Goal: Register for event/course

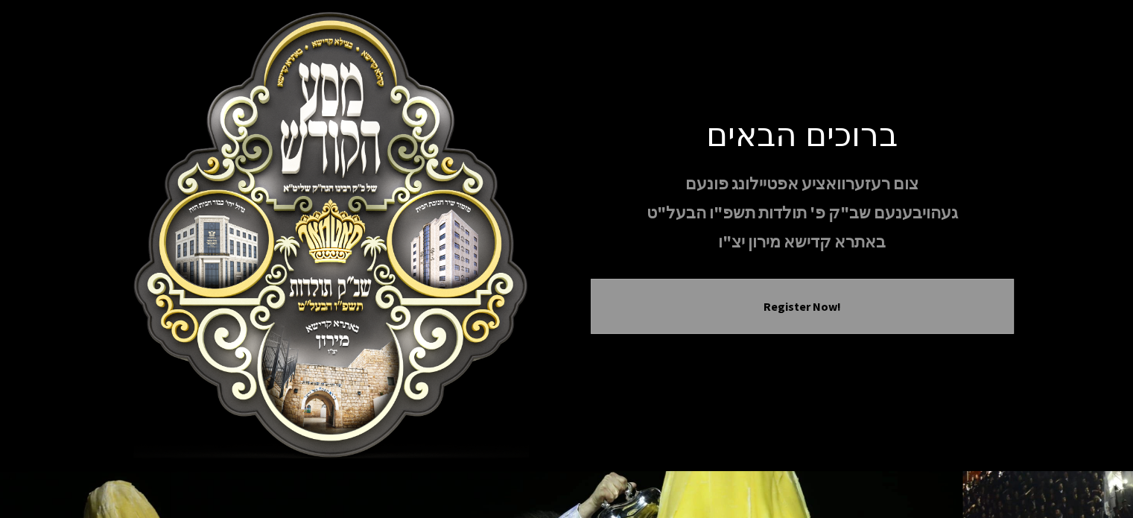
click at [372, 175] on img at bounding box center [331, 235] width 423 height 447
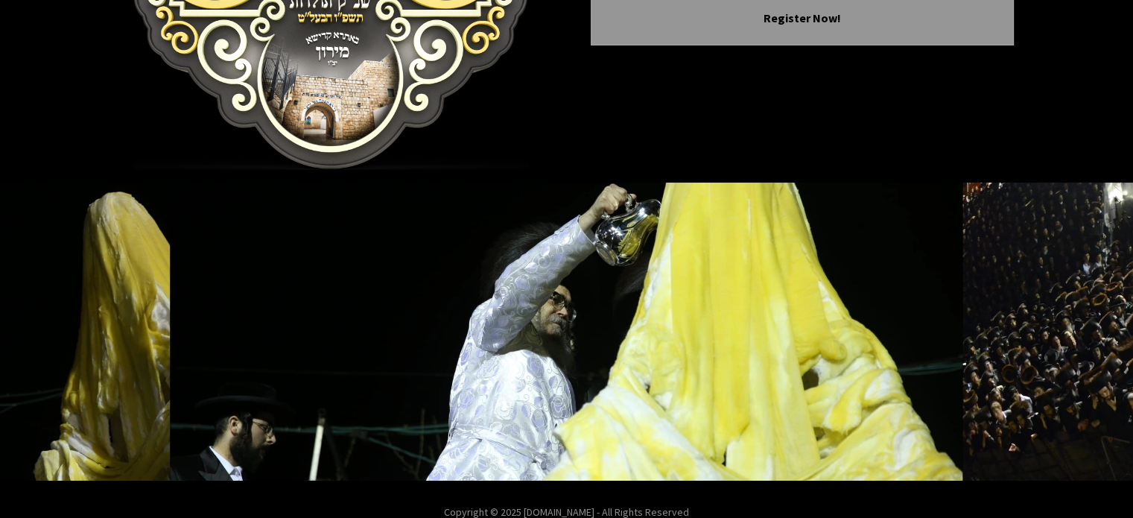
scroll to position [289, 0]
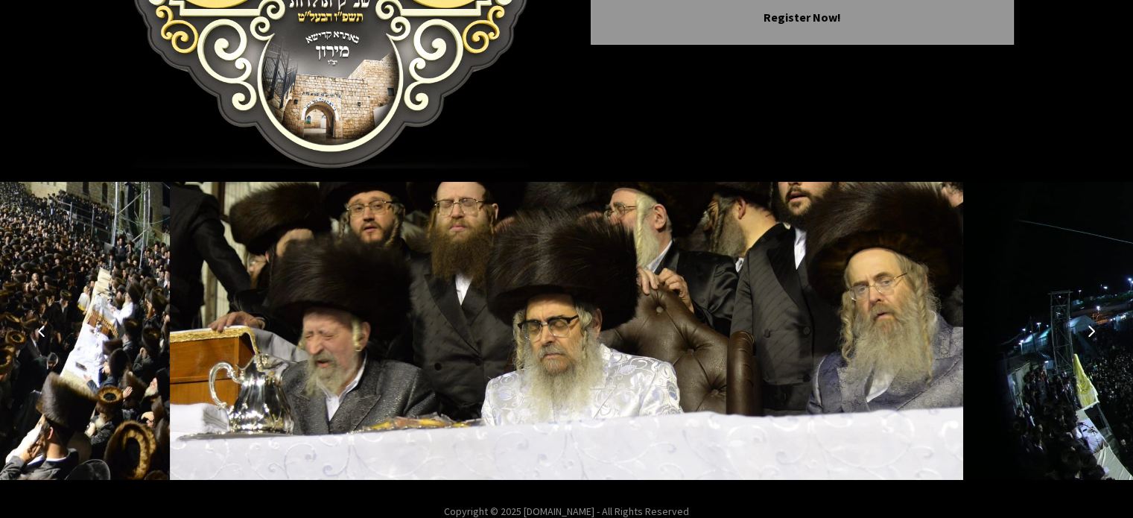
click at [1090, 331] on icon "Next image" at bounding box center [1091, 331] width 12 height 12
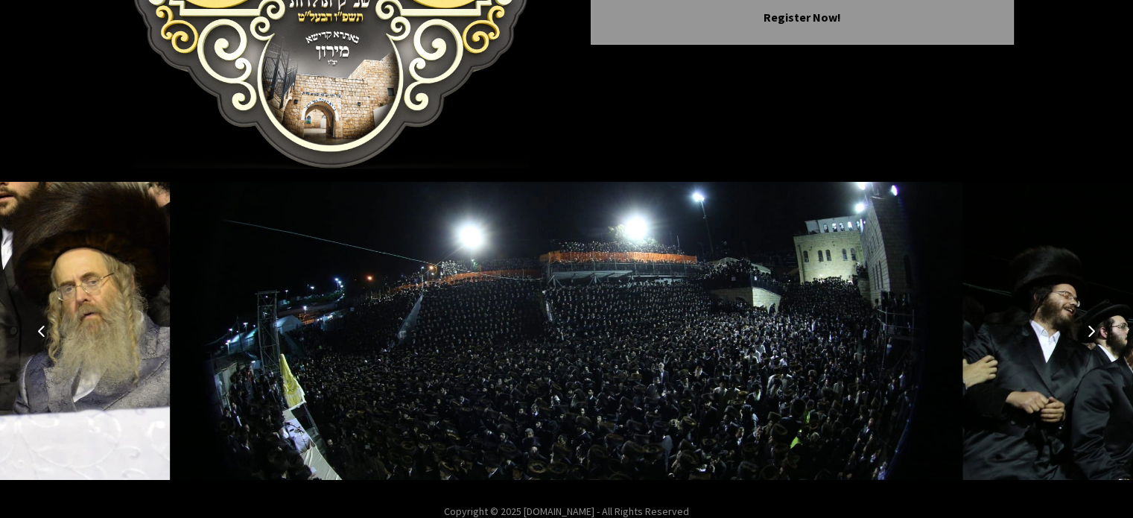
click at [1090, 331] on icon "Next image" at bounding box center [1091, 331] width 12 height 12
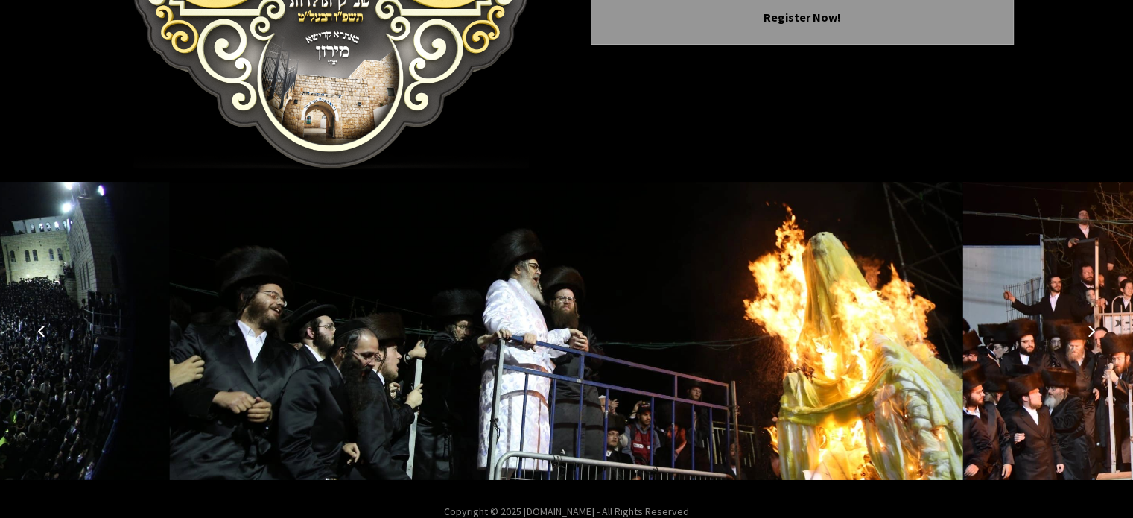
click at [1090, 331] on icon "Next image" at bounding box center [1091, 331] width 12 height 12
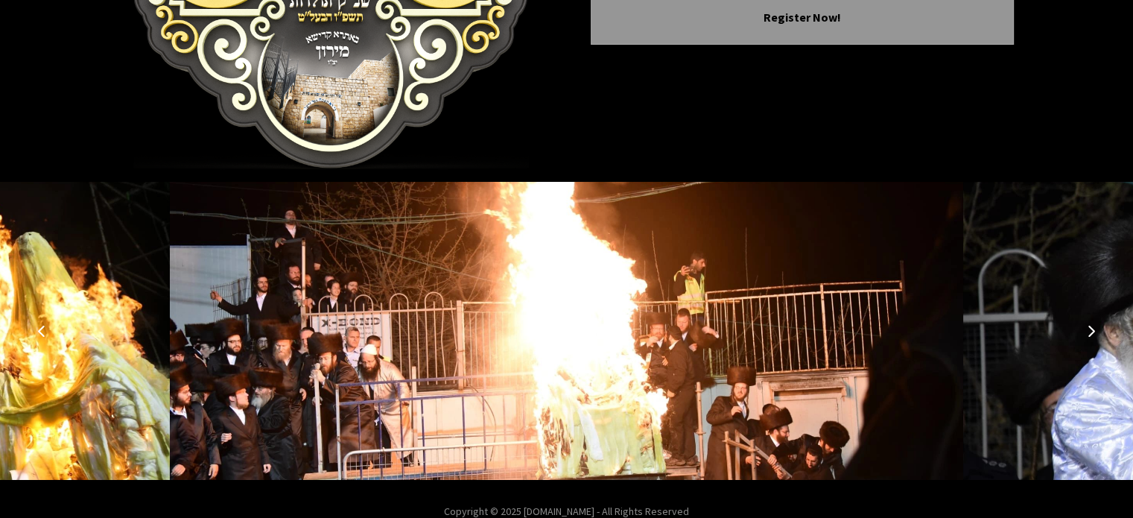
click at [1090, 331] on icon "Next image" at bounding box center [1091, 331] width 12 height 12
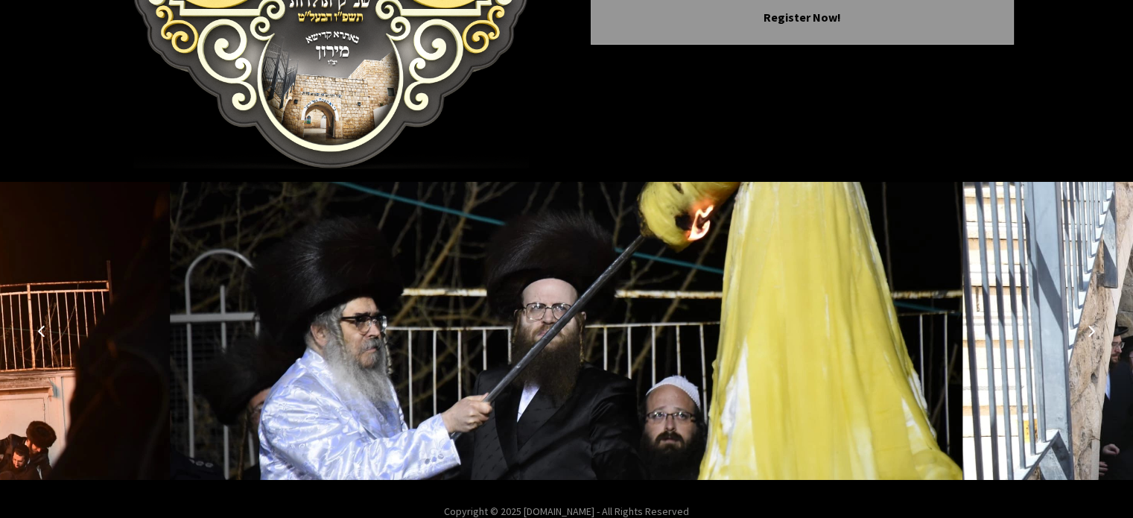
click at [1090, 331] on icon "Next image" at bounding box center [1091, 331] width 12 height 12
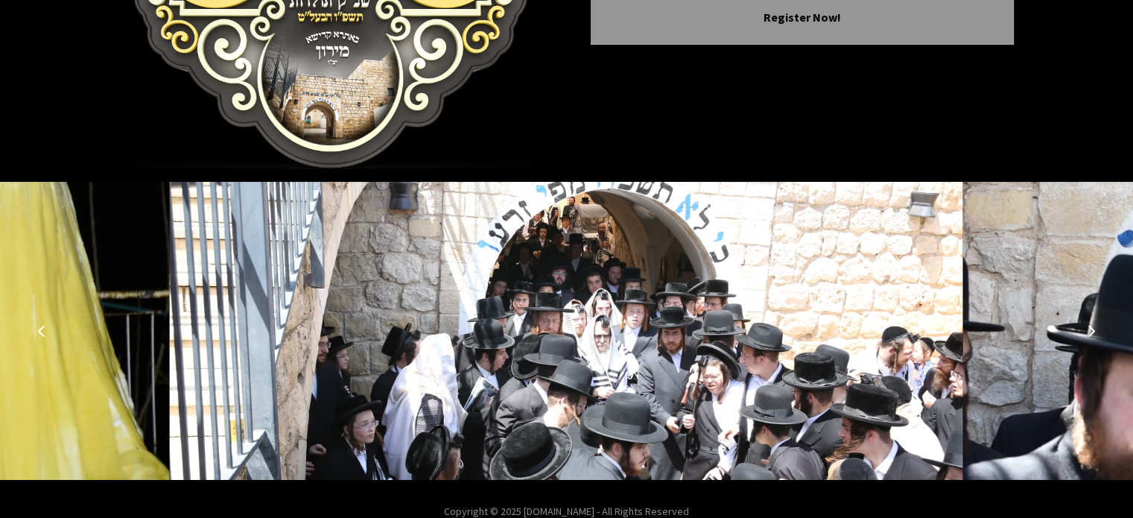
click at [1090, 331] on icon "Next image" at bounding box center [1091, 331] width 12 height 12
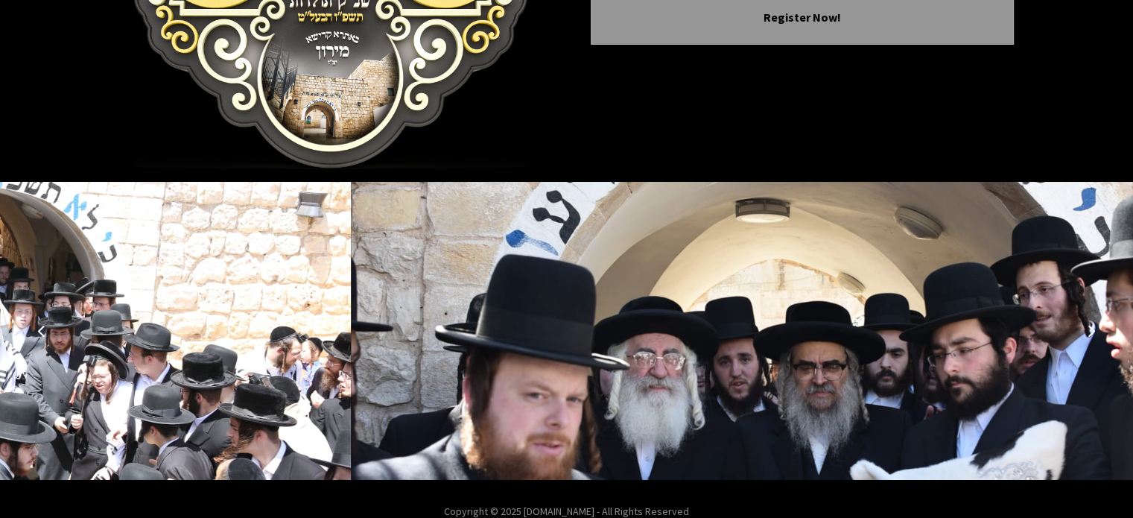
click at [1090, 331] on icon "Next image" at bounding box center [1091, 331] width 12 height 12
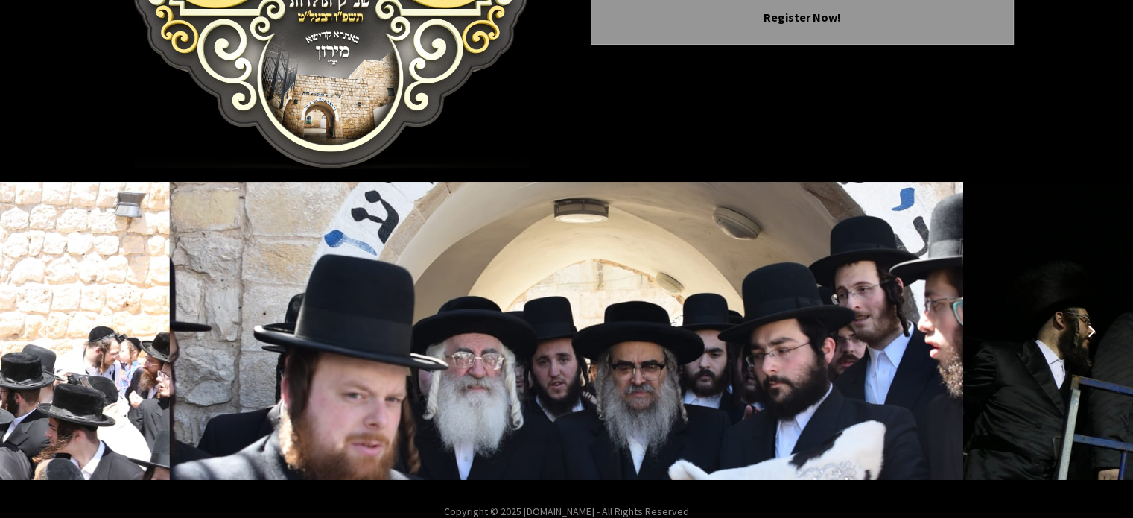
click at [1090, 331] on icon "Next image" at bounding box center [1091, 331] width 12 height 12
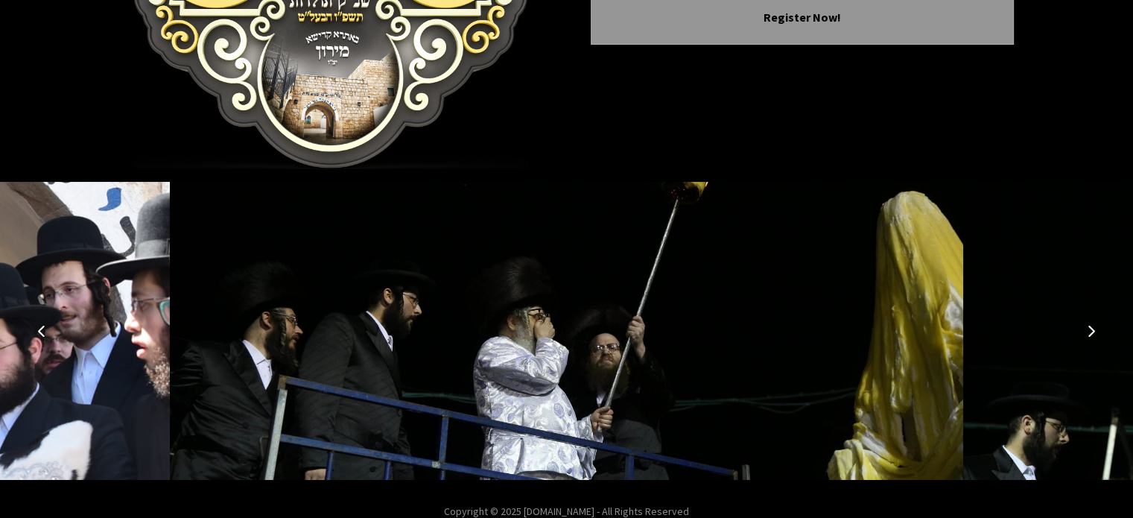
click at [1090, 331] on icon "Next image" at bounding box center [1091, 331] width 12 height 12
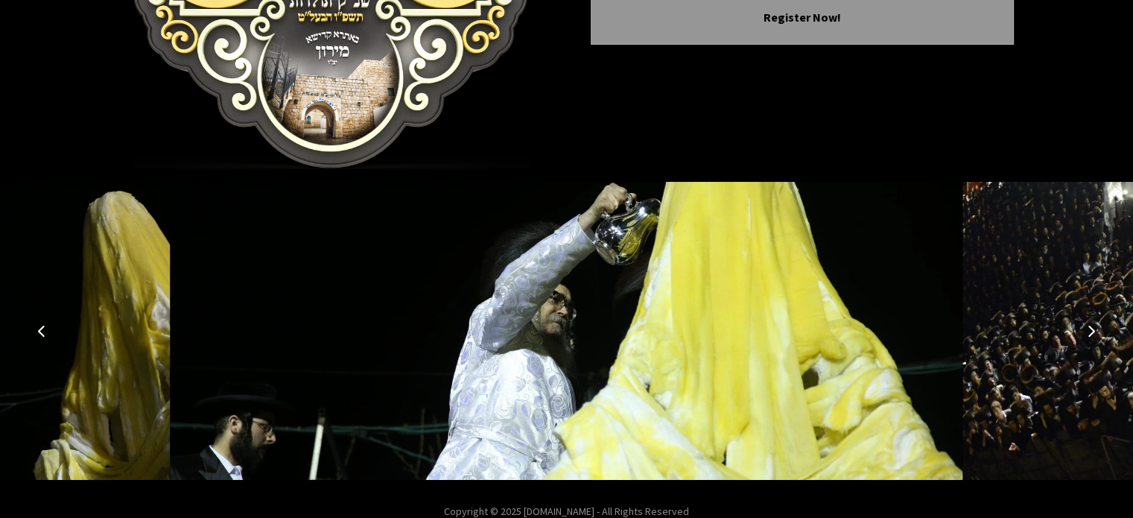
click at [1090, 331] on icon "Next image" at bounding box center [1091, 331] width 12 height 12
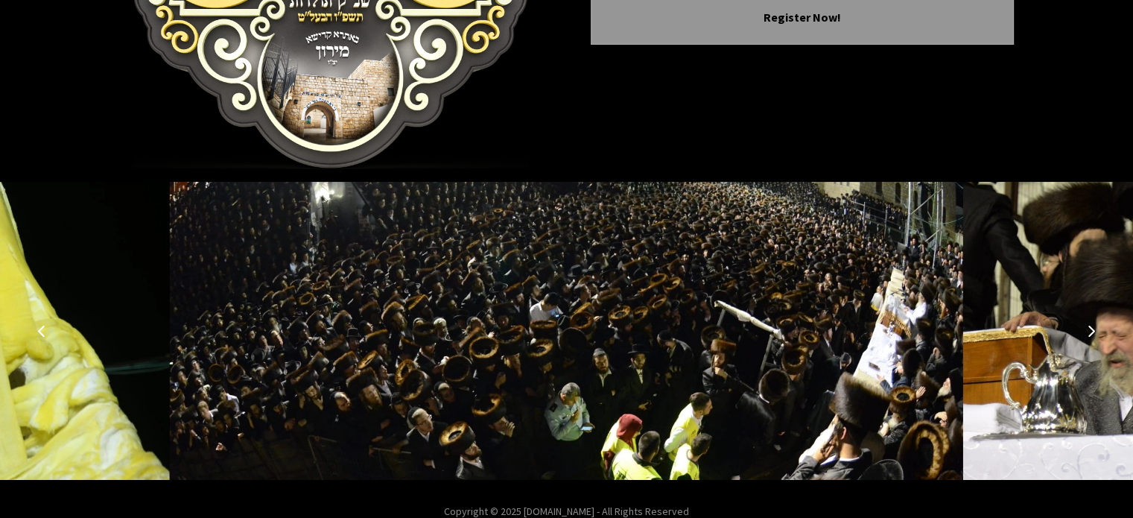
scroll to position [0, 0]
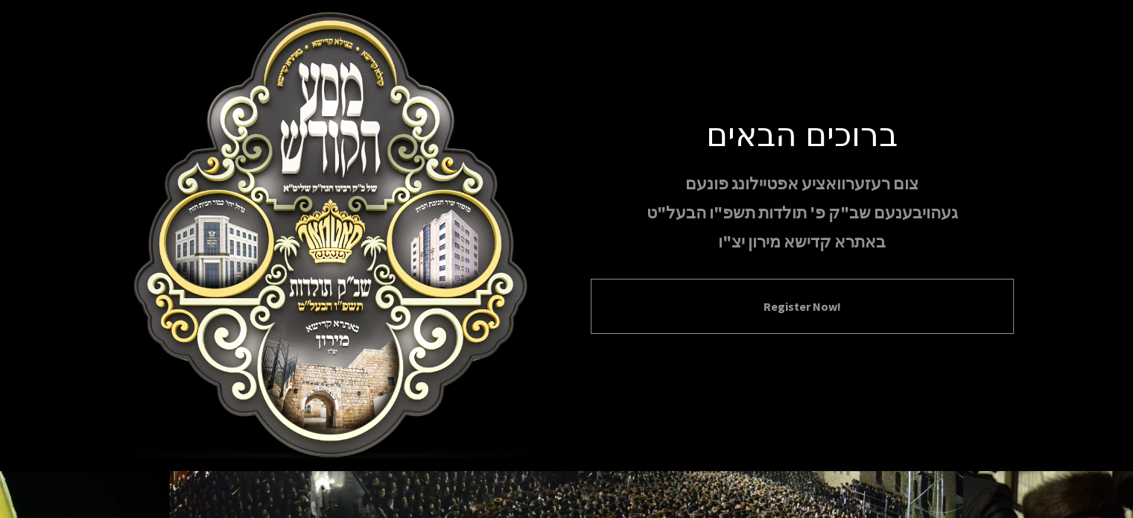
click at [777, 324] on div "Register Now!" at bounding box center [802, 306] width 423 height 55
click at [773, 305] on button "Register Now!" at bounding box center [802, 306] width 386 height 18
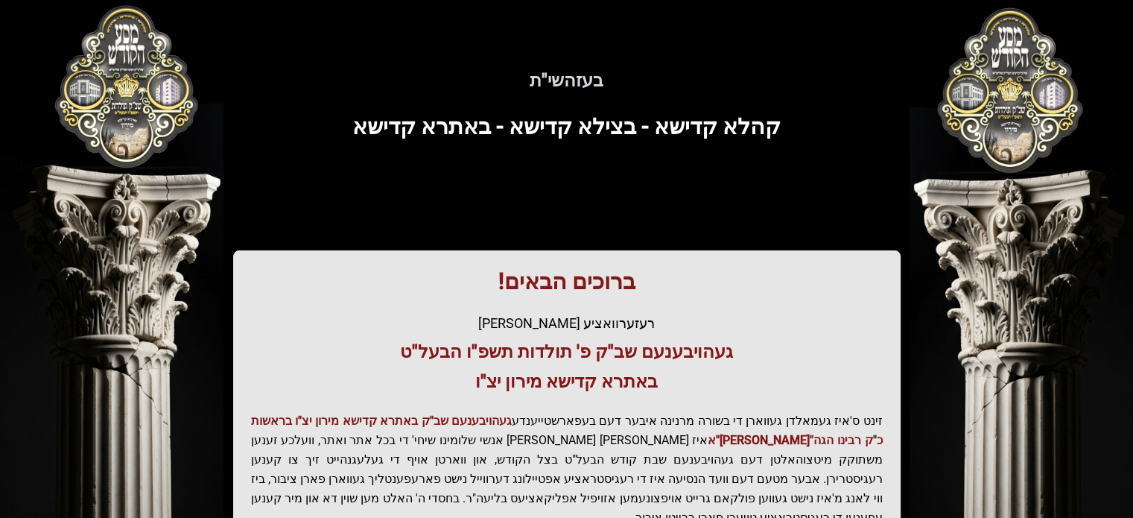
scroll to position [344, 0]
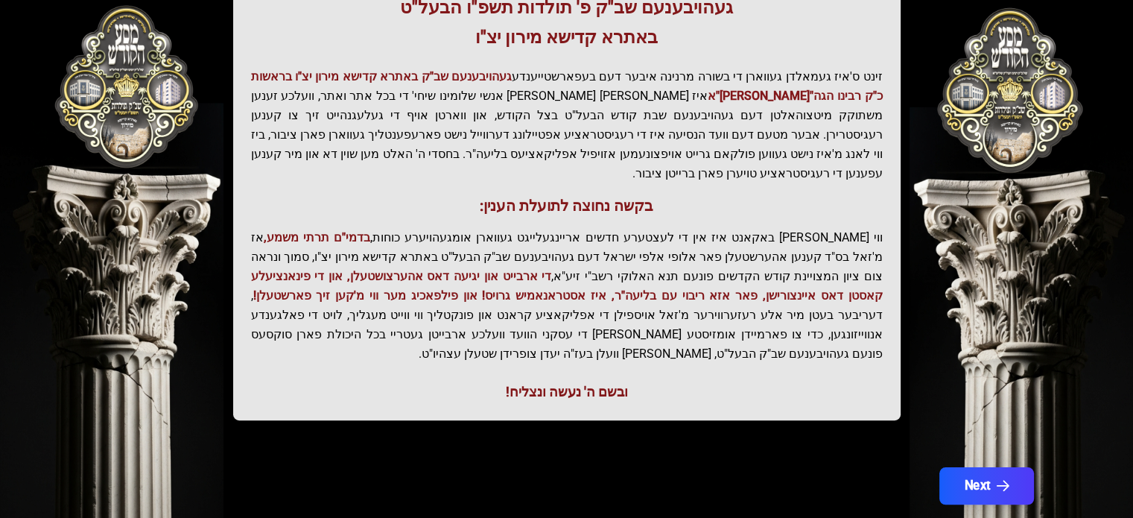
click at [986, 467] on button "Next" at bounding box center [985, 485] width 95 height 37
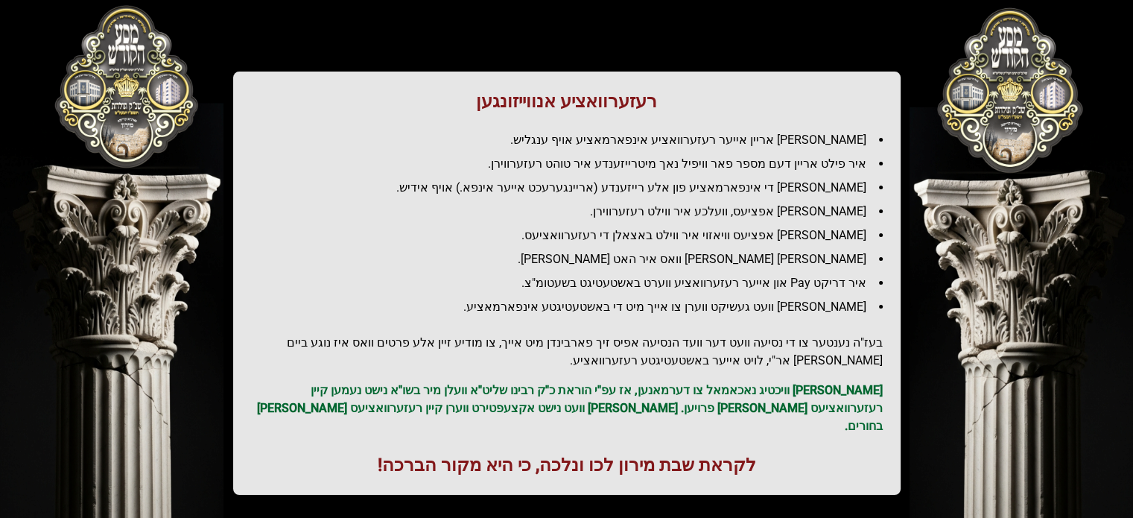
scroll to position [203, 0]
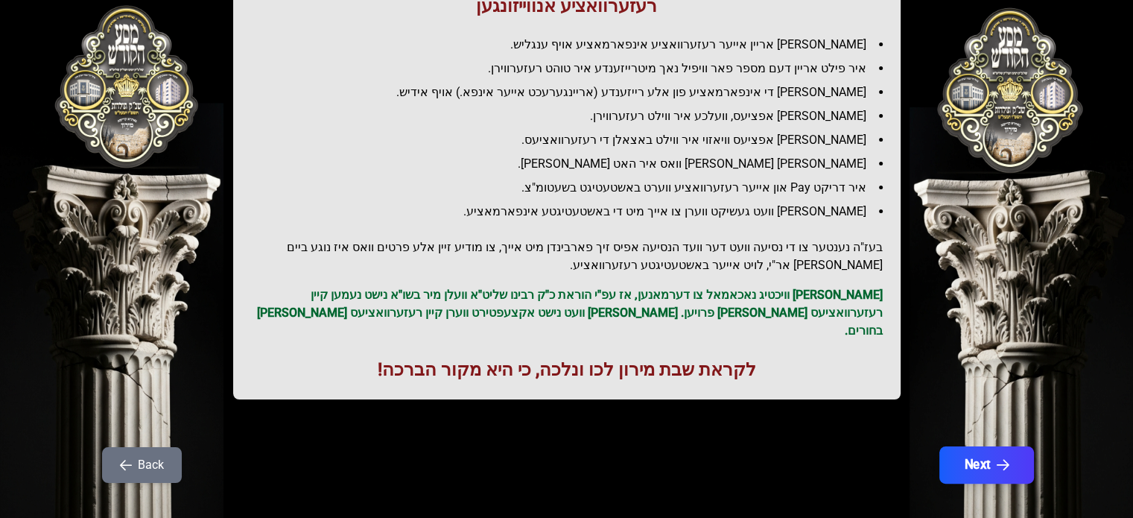
click at [973, 446] on button "Next" at bounding box center [985, 464] width 95 height 37
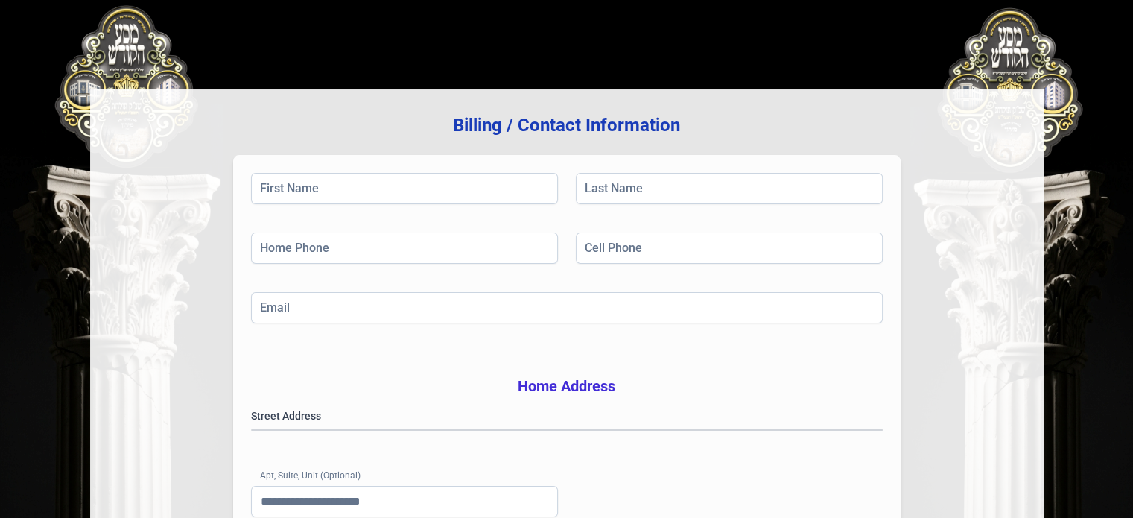
scroll to position [0, 0]
